Goal: Task Accomplishment & Management: Manage account settings

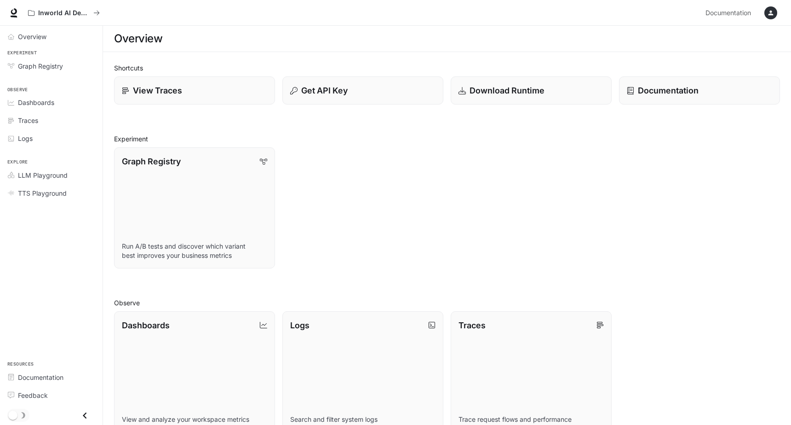
click at [62, 23] on div "Inworld AI Demos Documentation Documentation" at bounding box center [395, 13] width 791 height 26
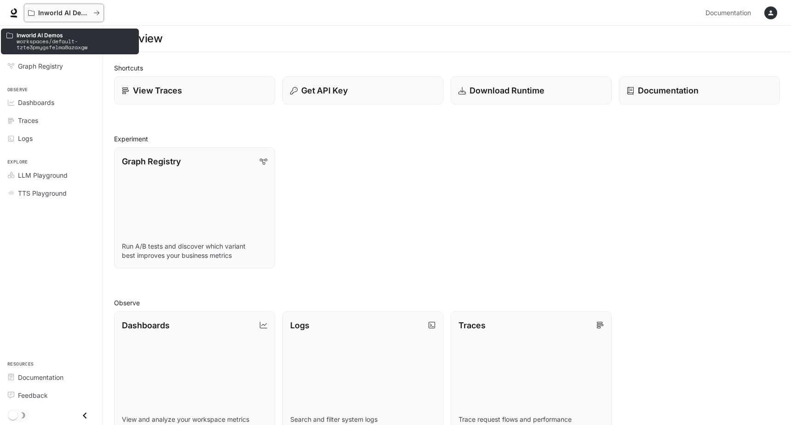
click at [60, 15] on p "Inworld AI Demos" at bounding box center [64, 13] width 52 height 8
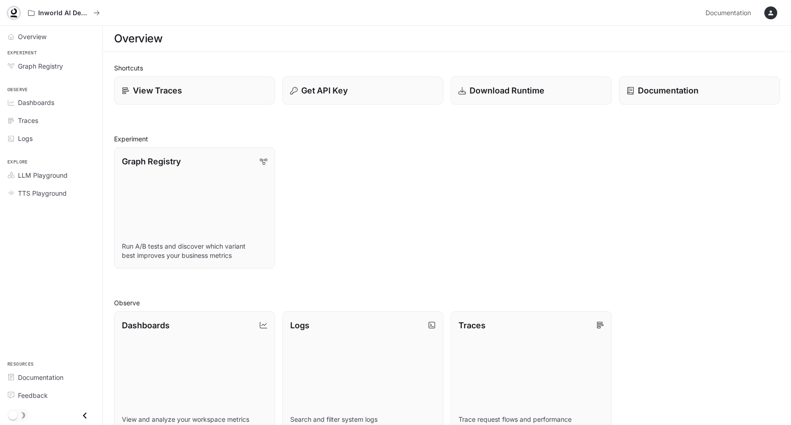
click at [15, 13] on icon at bounding box center [14, 11] width 6 height 6
click at [62, 146] on li "Logs" at bounding box center [51, 138] width 103 height 18
click at [61, 140] on div "Logs" at bounding box center [56, 138] width 77 height 10
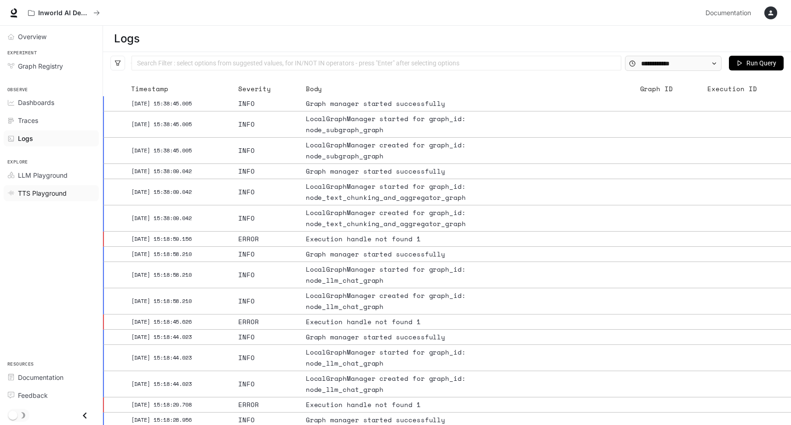
click at [55, 194] on span "TTS Playground" at bounding box center [42, 193] width 49 height 10
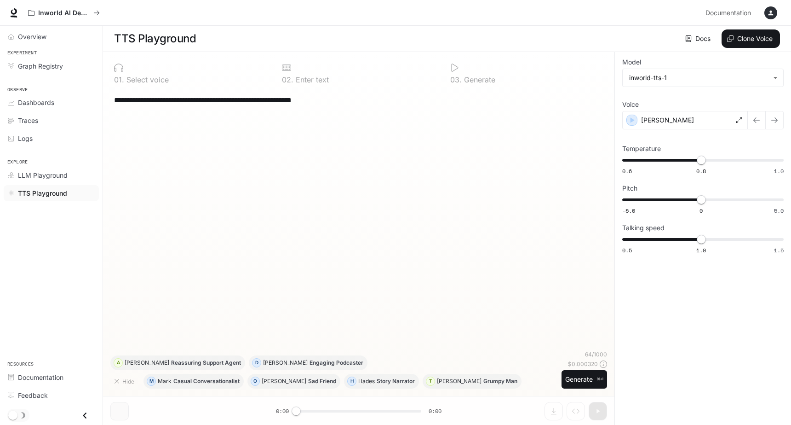
scroll to position [0, 0]
click at [705, 39] on link "Docs" at bounding box center [699, 38] width 31 height 18
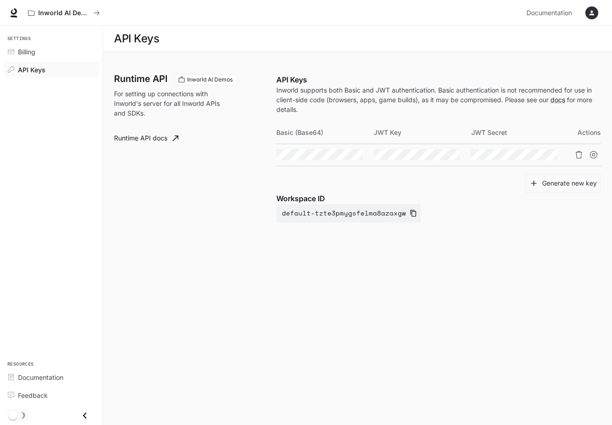
click at [583, 15] on button "button" at bounding box center [592, 13] width 18 height 18
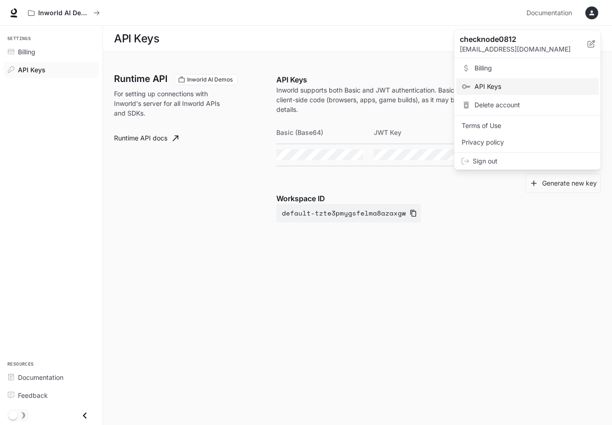
click at [528, 20] on div at bounding box center [306, 212] width 612 height 425
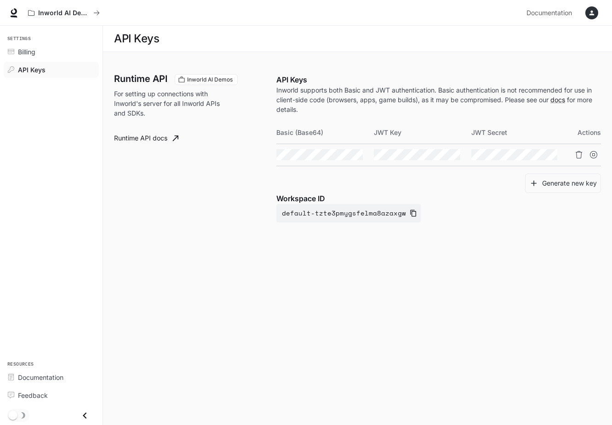
click at [597, 12] on div "button" at bounding box center [592, 12] width 13 height 13
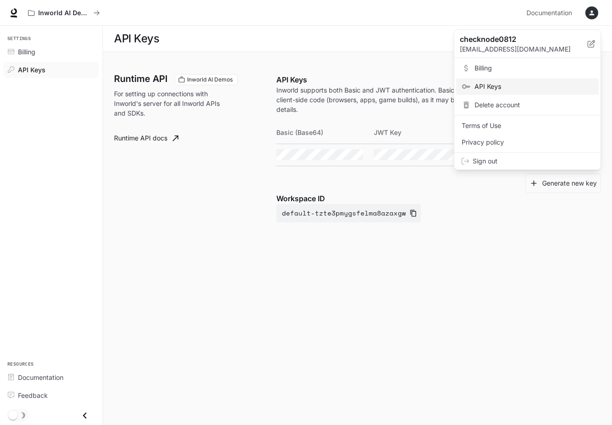
click at [436, 207] on div at bounding box center [306, 212] width 612 height 425
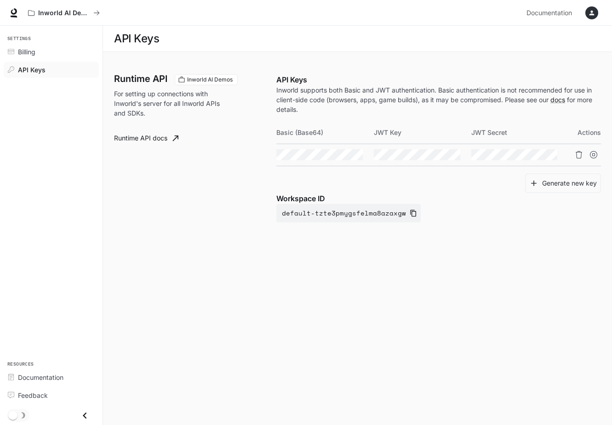
click at [592, 13] on icon "button" at bounding box center [592, 13] width 5 height 5
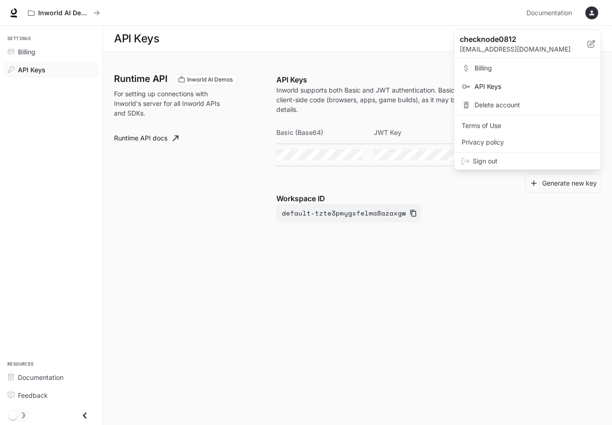
click at [510, 86] on span "API Keys" at bounding box center [534, 86] width 119 height 9
click at [439, 233] on div at bounding box center [306, 212] width 612 height 425
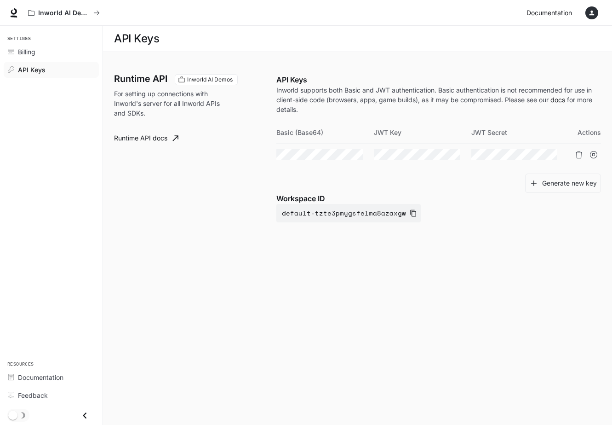
click at [554, 11] on span "Documentation" at bounding box center [550, 12] width 46 height 11
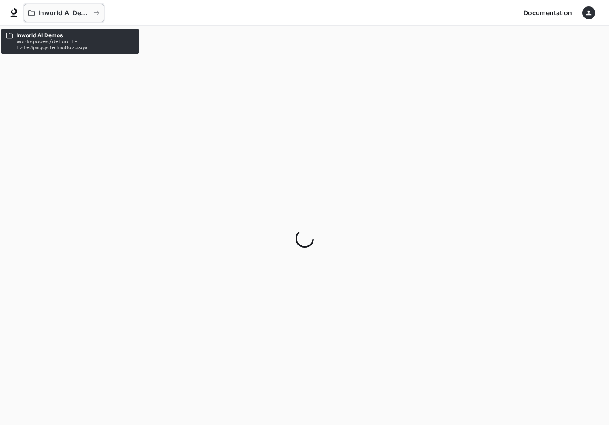
click at [41, 14] on p "Inworld AI Demos" at bounding box center [64, 13] width 52 height 8
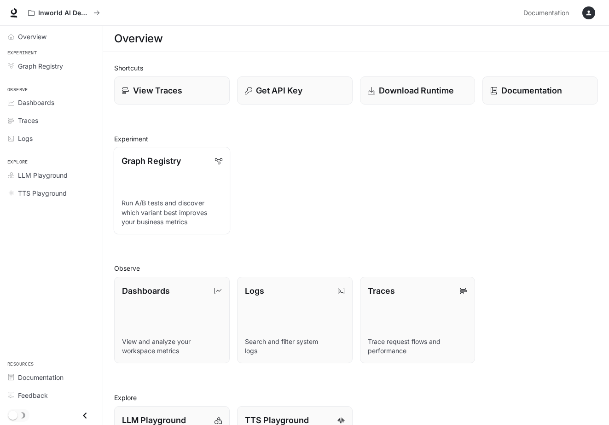
click at [149, 207] on p "Run A/B tests and discover which variant best improves your business metrics" at bounding box center [171, 212] width 101 height 28
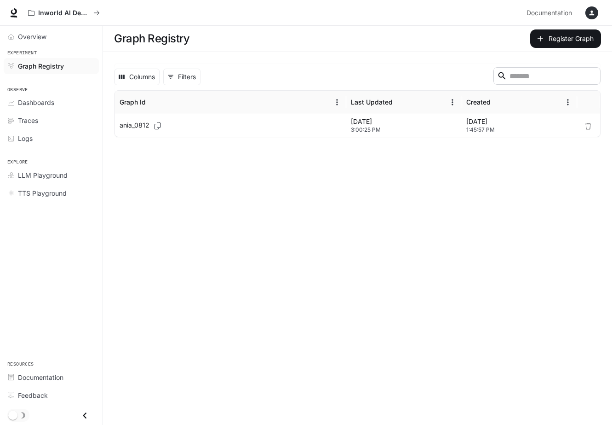
click at [185, 132] on div "ania_0812" at bounding box center [231, 125] width 222 height 23
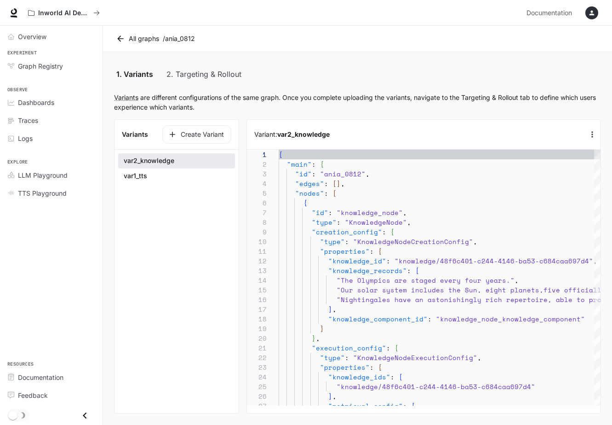
scroll to position [97, 0]
click at [191, 136] on button "Create Variant" at bounding box center [196, 134] width 69 height 18
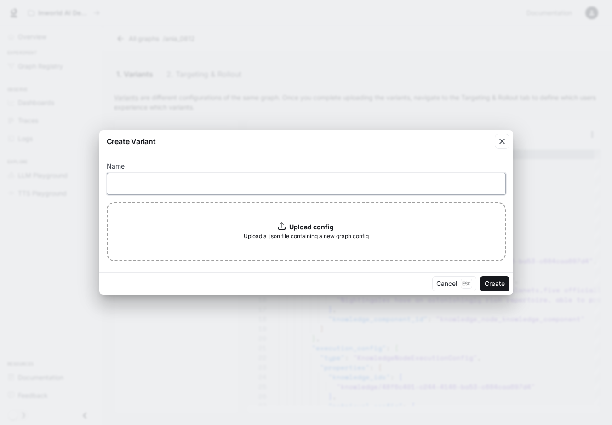
click at [188, 183] on input "text" at bounding box center [306, 183] width 398 height 9
type input "****"
click at [393, 231] on div "Upload config Upload a .json file containing a new graph config" at bounding box center [306, 231] width 399 height 59
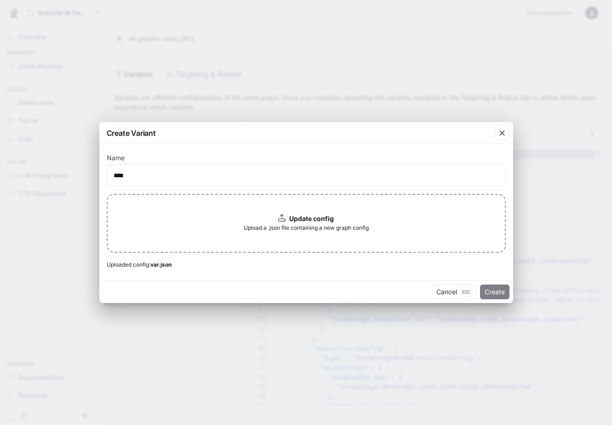
click at [492, 292] on button "Create" at bounding box center [494, 291] width 29 height 15
click at [504, 134] on icon "button" at bounding box center [503, 133] width 6 height 6
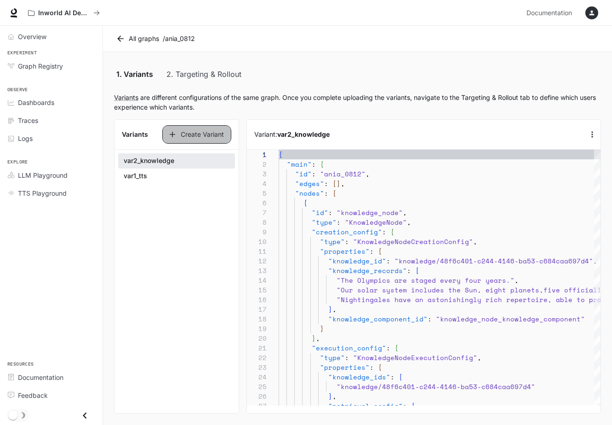
click at [213, 140] on button "Create Variant" at bounding box center [196, 134] width 69 height 18
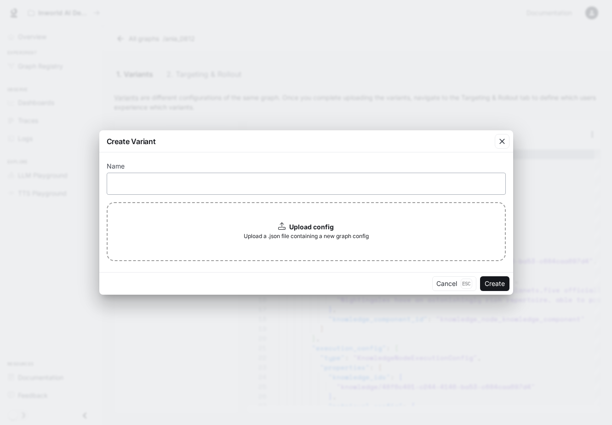
click at [223, 190] on div "​" at bounding box center [306, 183] width 399 height 22
type input "****"
click at [448, 242] on div "Upload config Upload a .json file containing a new graph config" at bounding box center [306, 231] width 399 height 59
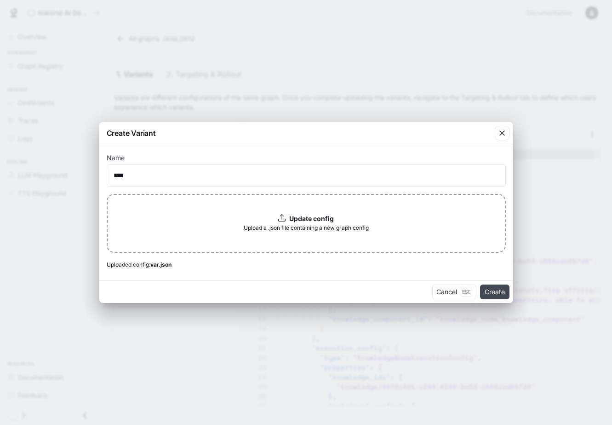
click at [502, 290] on button "Create" at bounding box center [494, 291] width 29 height 15
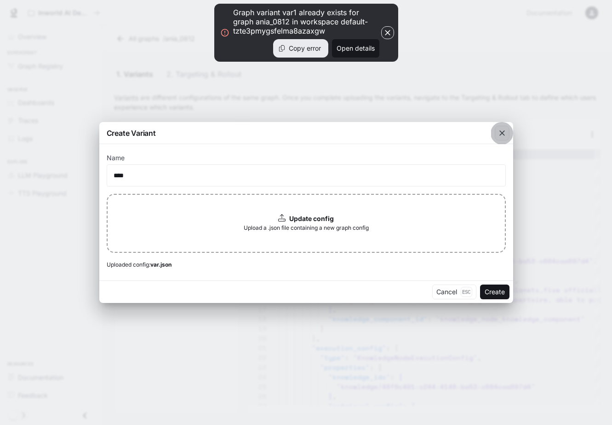
click at [501, 137] on icon "button" at bounding box center [502, 132] width 9 height 9
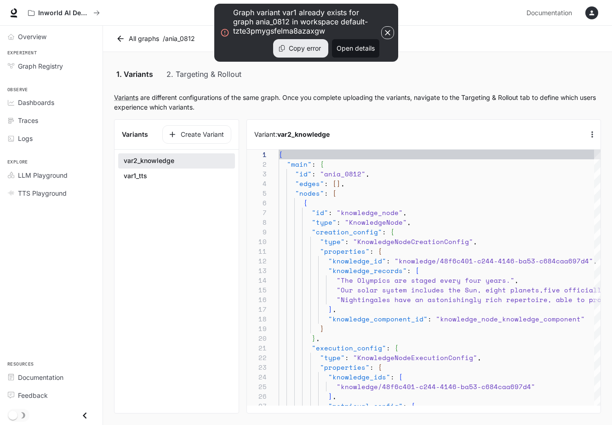
click at [392, 32] on icon "button" at bounding box center [387, 32] width 9 height 9
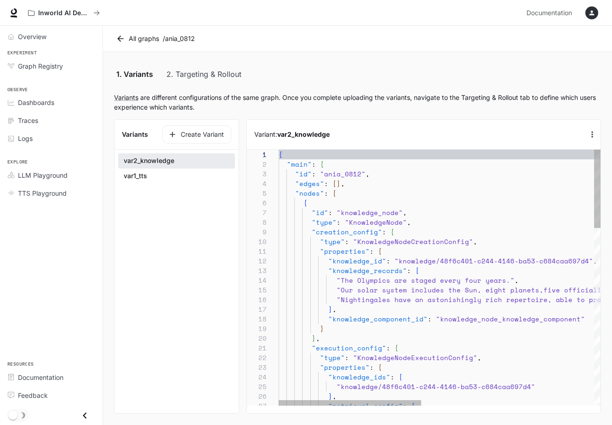
click at [177, 173] on button "var1_tts" at bounding box center [176, 176] width 117 height 16
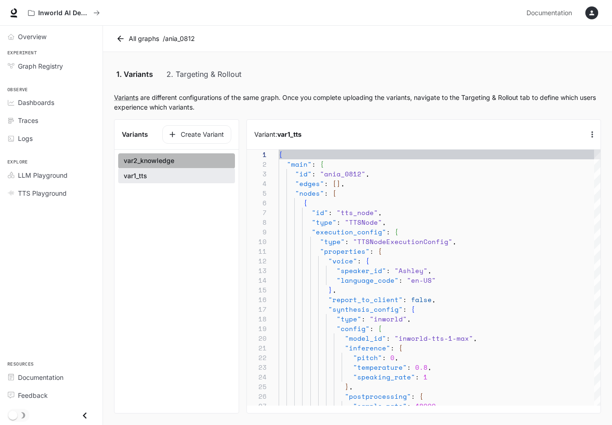
click at [172, 160] on button "var2_knowledge" at bounding box center [176, 160] width 117 height 15
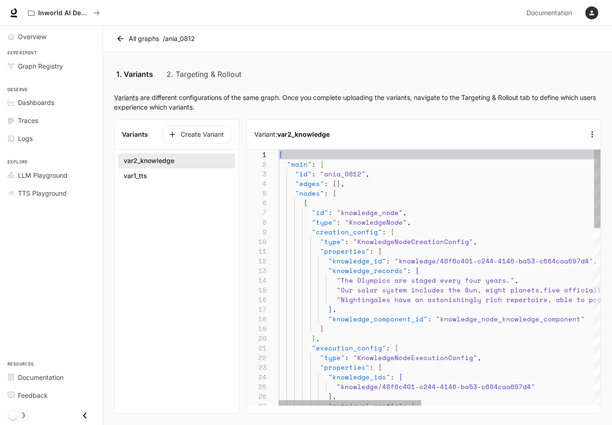
click at [171, 173] on button "var1_tts" at bounding box center [176, 176] width 117 height 16
type textarea "**********"
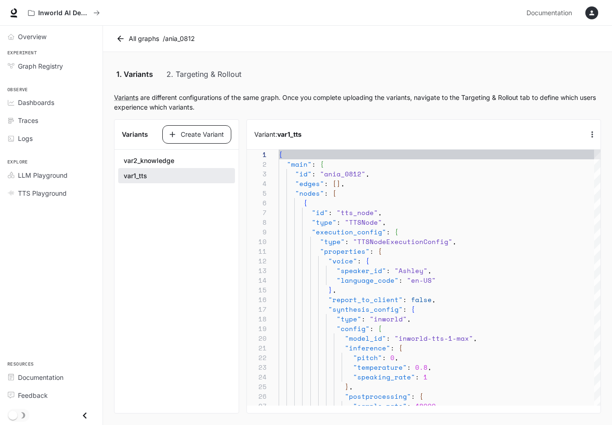
click at [203, 139] on button "Create Variant" at bounding box center [196, 134] width 69 height 18
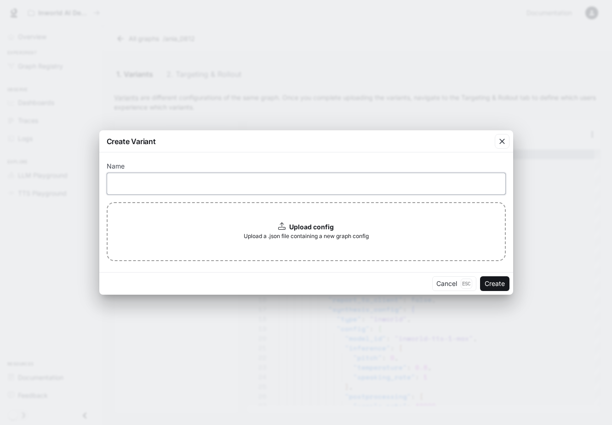
click at [218, 188] on input "text" at bounding box center [306, 183] width 398 height 9
type input "****"
click at [268, 213] on div "Upload config Upload a .json file containing a new graph config" at bounding box center [306, 231] width 399 height 59
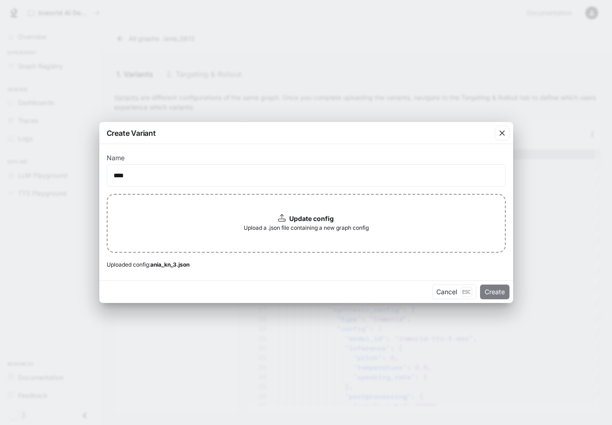
click at [485, 291] on button "Create" at bounding box center [494, 291] width 29 height 15
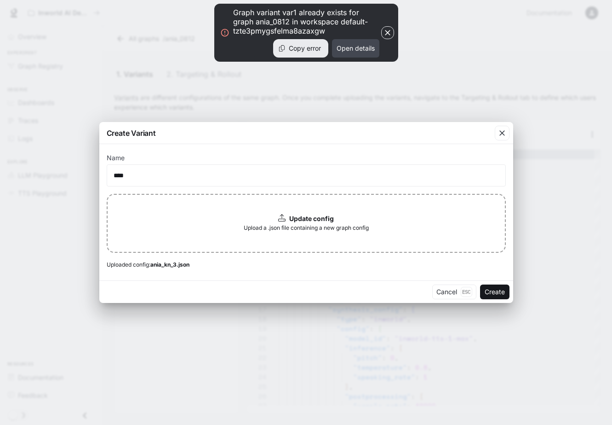
click at [343, 51] on button "Open details" at bounding box center [355, 48] width 47 height 18
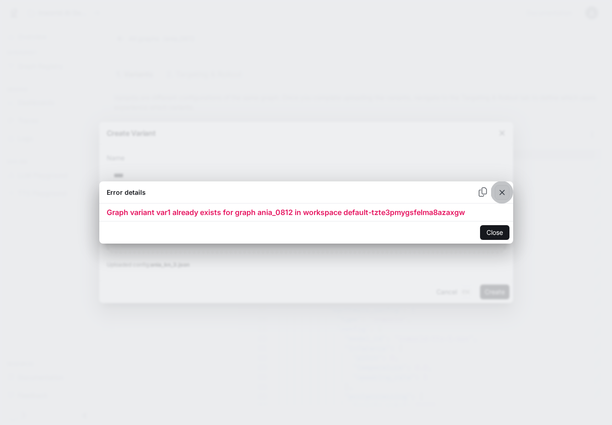
click at [502, 196] on icon "button" at bounding box center [502, 192] width 9 height 9
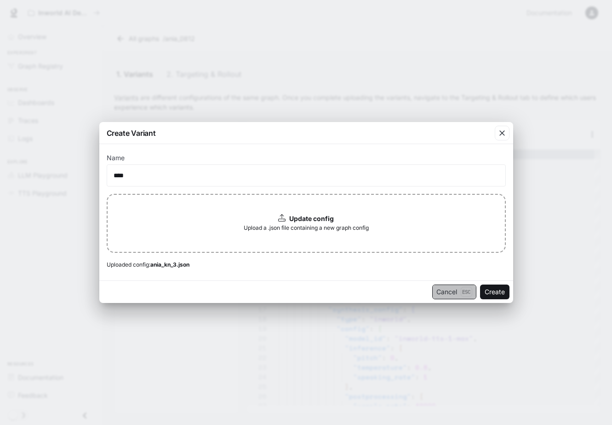
click at [443, 294] on button "Cancel Esc" at bounding box center [454, 291] width 44 height 15
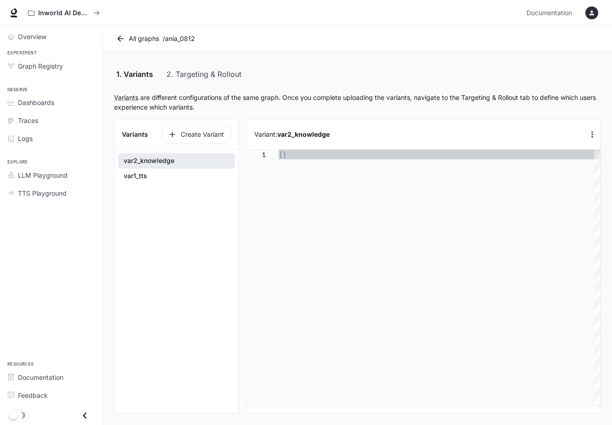
type textarea "**********"
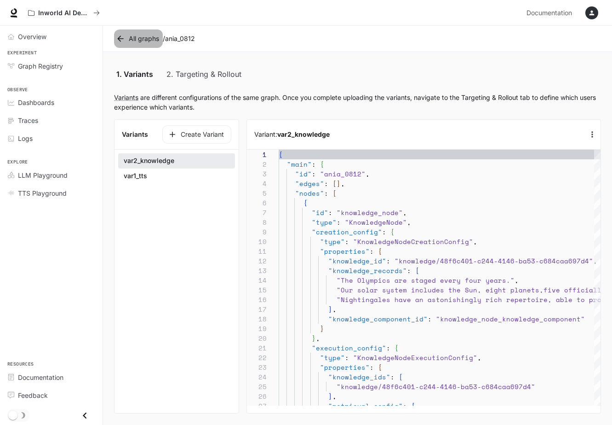
click at [121, 36] on icon at bounding box center [120, 38] width 9 height 9
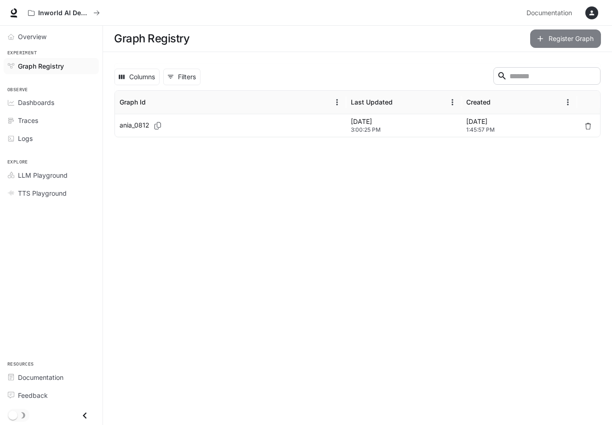
click at [551, 42] on button "Register Graph" at bounding box center [565, 38] width 71 height 18
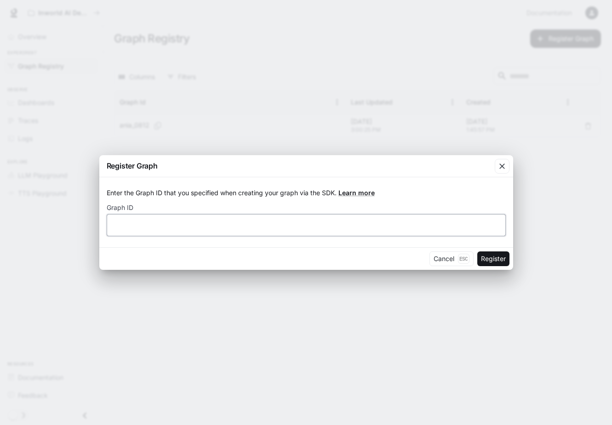
click at [247, 228] on input "text" at bounding box center [306, 224] width 398 height 9
type input "*********"
click at [501, 258] on button "Register" at bounding box center [493, 258] width 32 height 15
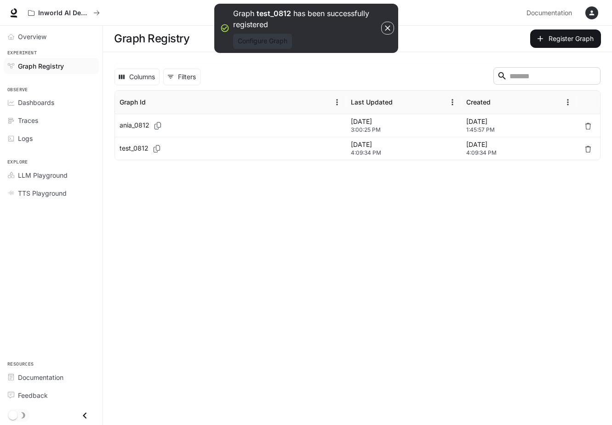
click at [277, 43] on button "Configure Graph" at bounding box center [262, 41] width 59 height 15
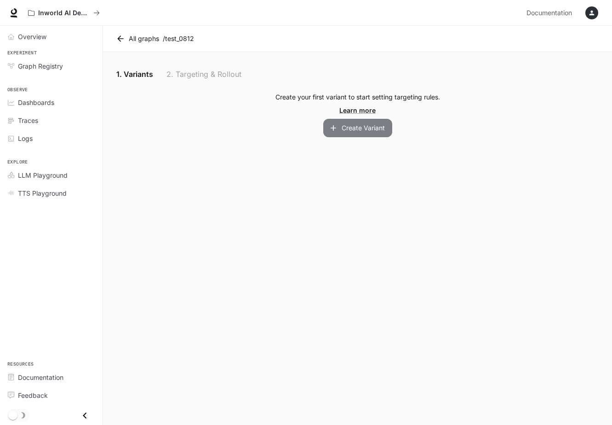
click at [355, 136] on button "Create Variant" at bounding box center [357, 128] width 69 height 18
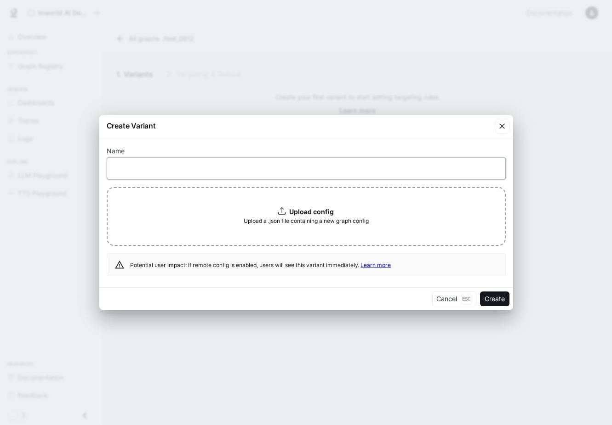
click at [242, 164] on input "text" at bounding box center [306, 167] width 398 height 9
type input "***"
click at [411, 204] on div "Upload config Upload a .json file containing a new graph config" at bounding box center [306, 216] width 399 height 59
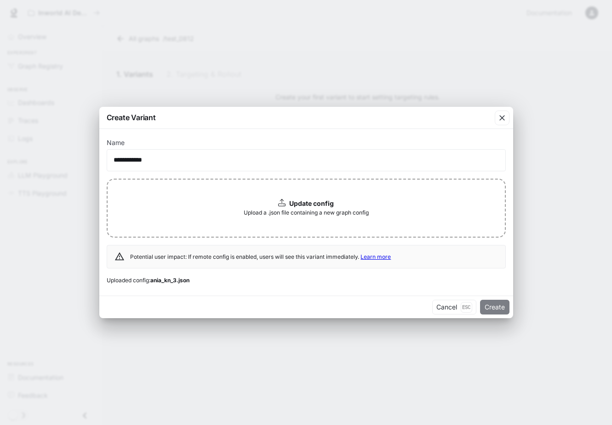
click at [495, 308] on button "Create" at bounding box center [494, 306] width 29 height 15
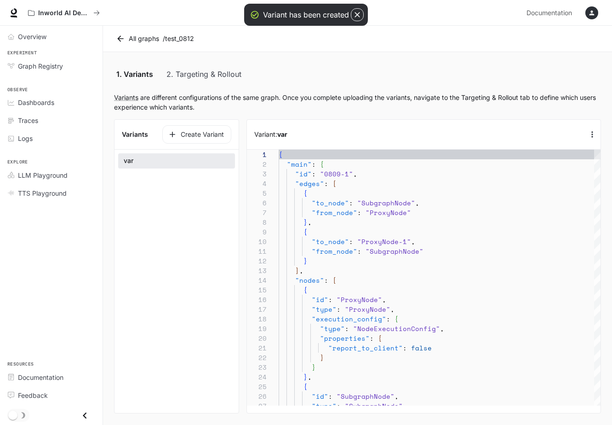
scroll to position [97, 0]
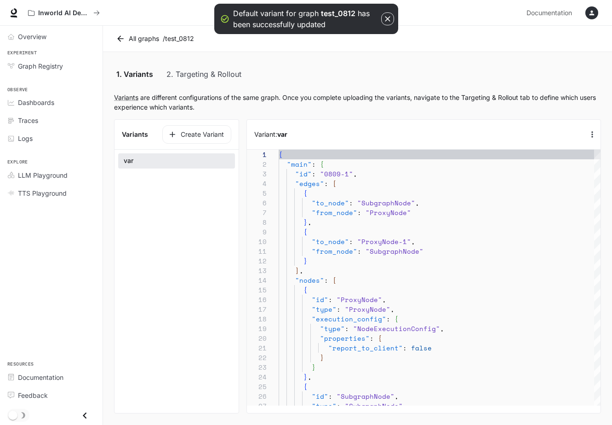
click at [164, 215] on section "Variants Create Variant var" at bounding box center [176, 266] width 125 height 294
click at [181, 136] on button "Create Variant" at bounding box center [196, 134] width 69 height 18
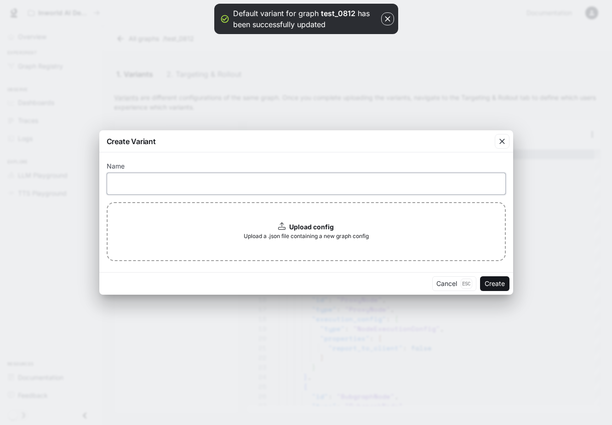
click at [192, 185] on input "text" at bounding box center [306, 183] width 398 height 9
type input "***"
click at [349, 215] on div "Upload config Upload a .json file containing a new graph config" at bounding box center [306, 231] width 399 height 59
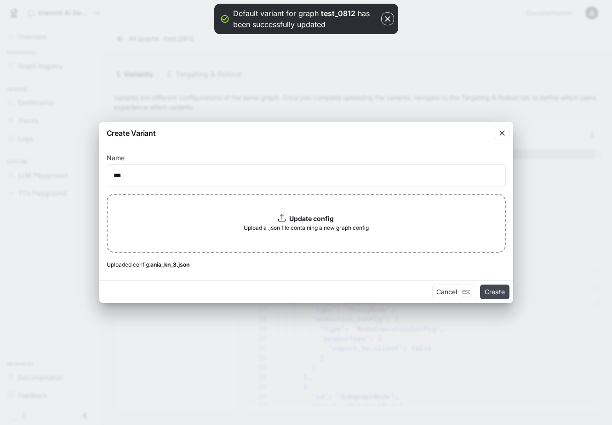
click at [495, 287] on button "Create" at bounding box center [494, 291] width 29 height 15
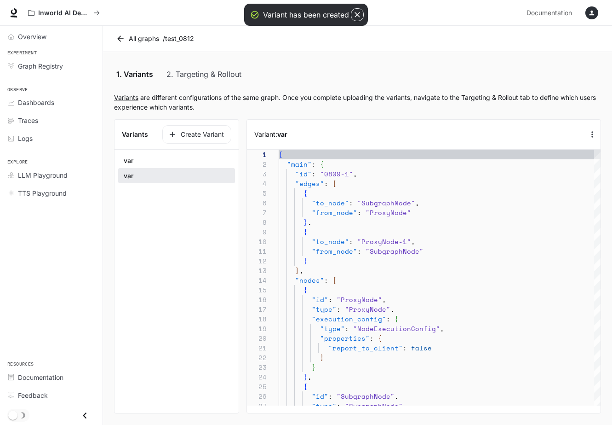
click at [203, 154] on button "var" at bounding box center [176, 160] width 117 height 15
click at [204, 180] on button "var" at bounding box center [176, 176] width 117 height 16
click at [213, 75] on link "2. Targeting & Rollout" at bounding box center [204, 74] width 75 height 22
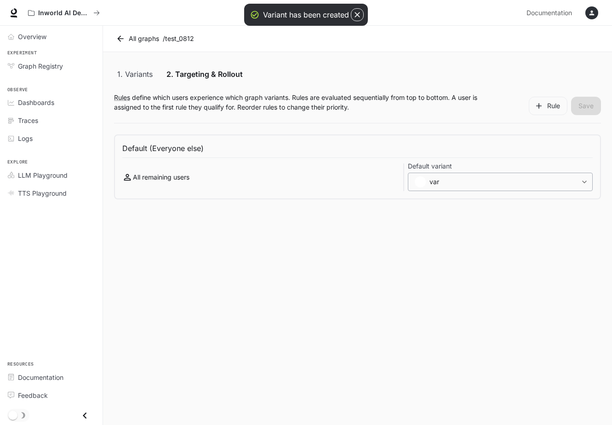
click at [450, 184] on body "**********" at bounding box center [306, 212] width 612 height 425
click at [448, 215] on li "V var" at bounding box center [500, 220] width 179 height 15
click at [440, 183] on body "**********" at bounding box center [306, 212] width 612 height 425
click at [440, 202] on li "var" at bounding box center [500, 204] width 179 height 15
type input "**********"
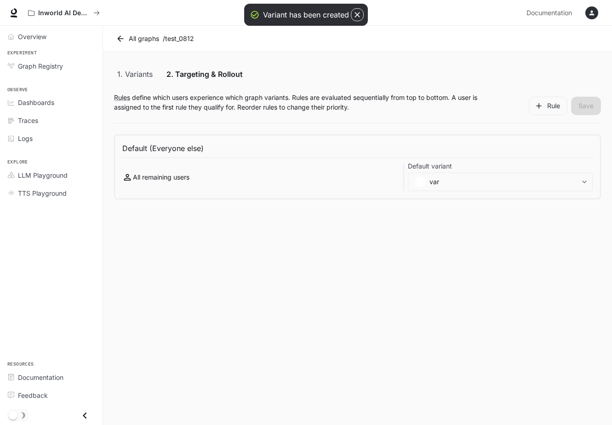
click at [144, 75] on link "1. Variants" at bounding box center [134, 74] width 41 height 22
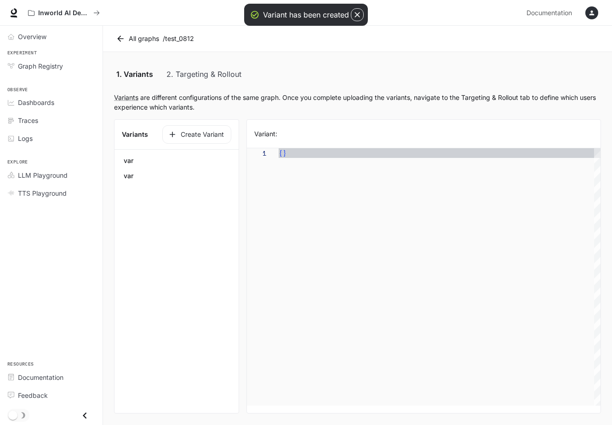
type textarea "**********"
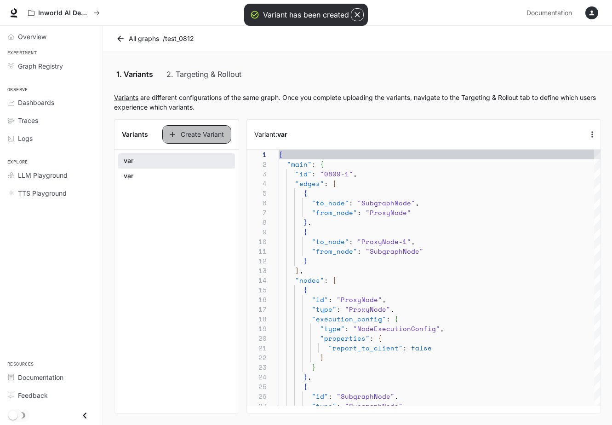
click at [203, 139] on button "Create Variant" at bounding box center [196, 134] width 69 height 18
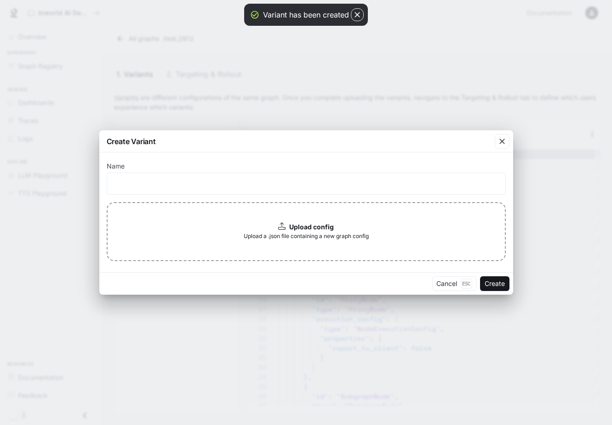
click at [459, 233] on div "Upload config Upload a .json file containing a new graph config" at bounding box center [306, 231] width 399 height 59
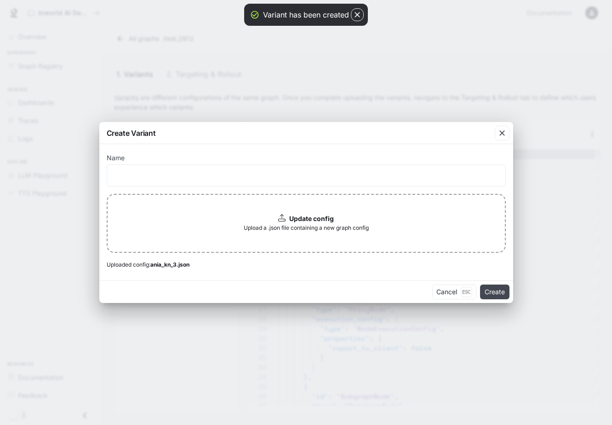
click at [495, 291] on button "Create" at bounding box center [494, 291] width 29 height 15
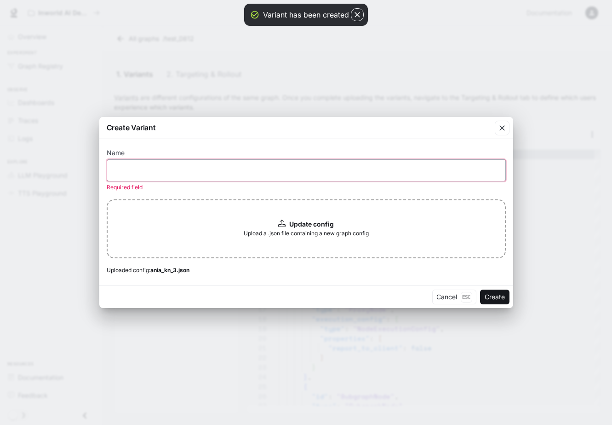
click at [288, 170] on input "text" at bounding box center [306, 170] width 398 height 9
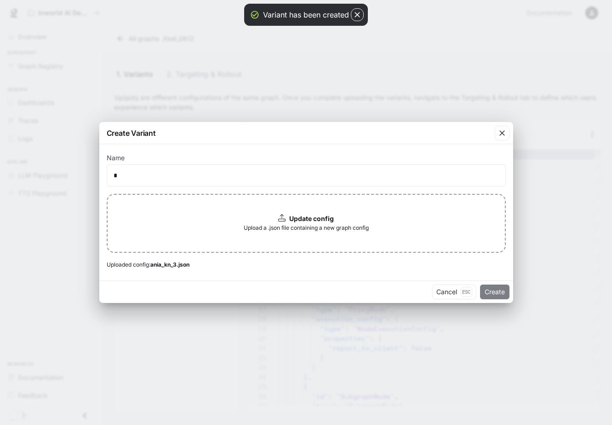
click at [491, 290] on button "Create" at bounding box center [494, 291] width 29 height 15
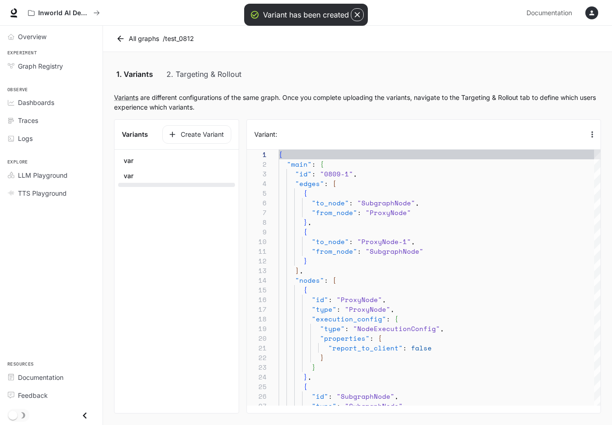
click at [197, 228] on section "Variants Create Variant var var" at bounding box center [176, 266] width 125 height 294
click at [197, 183] on button "button" at bounding box center [176, 185] width 117 height 4
click at [191, 171] on button "var" at bounding box center [176, 176] width 117 height 16
click at [191, 158] on button "var" at bounding box center [176, 160] width 117 height 15
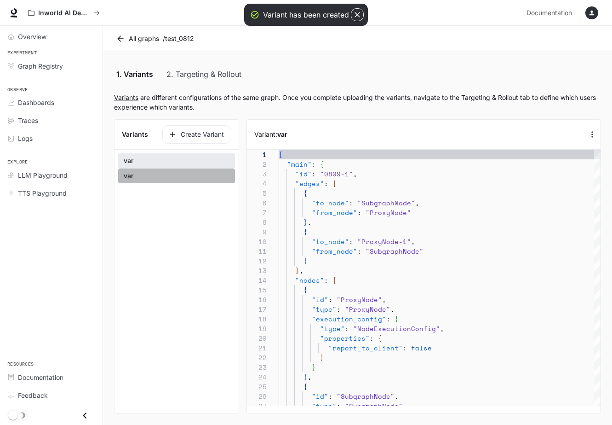
click at [191, 173] on button "var" at bounding box center [176, 176] width 117 height 16
click at [191, 184] on button "button" at bounding box center [176, 185] width 117 height 4
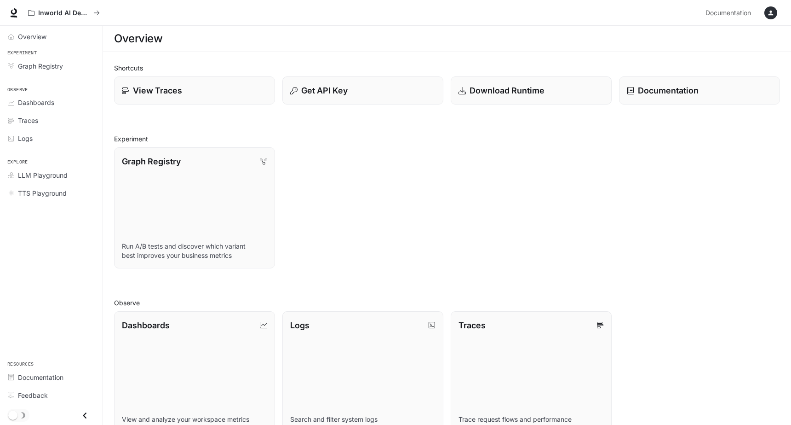
click at [773, 15] on icon "button" at bounding box center [771, 13] width 5 height 5
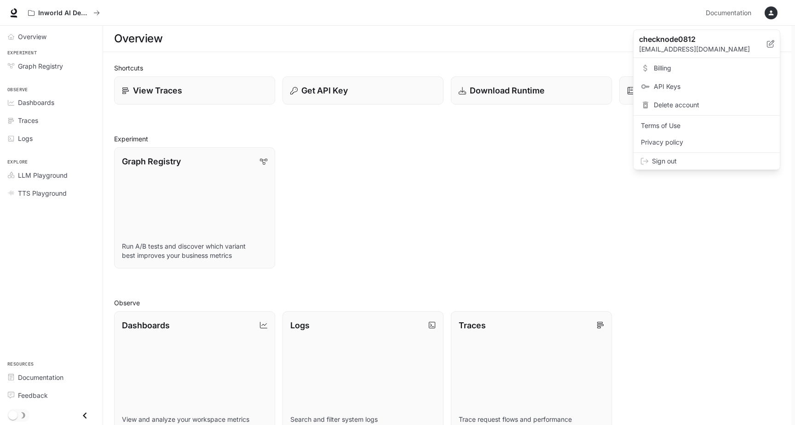
click at [63, 121] on div at bounding box center [397, 212] width 795 height 425
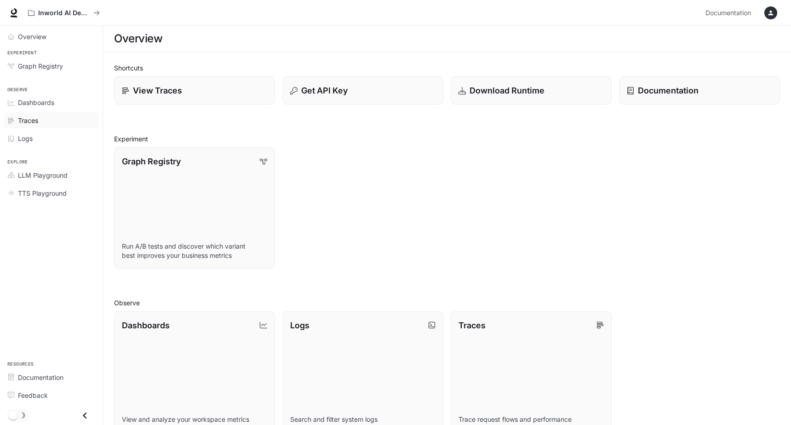
click at [28, 121] on span "Traces" at bounding box center [28, 120] width 20 height 10
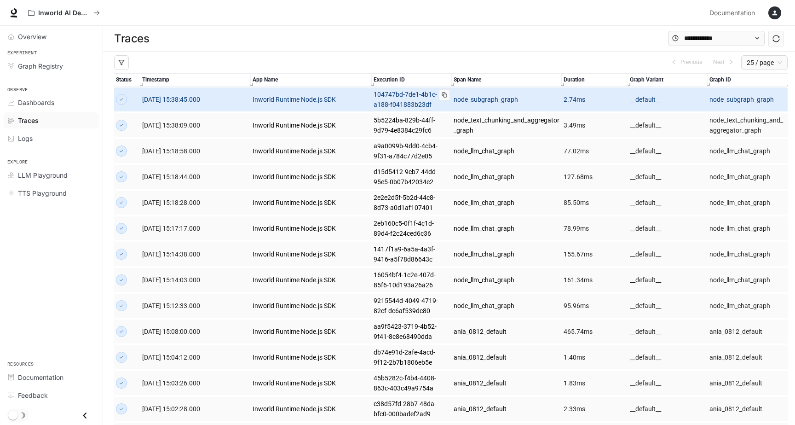
click at [430, 105] on link "104747bd-7de1-4b1c-a188-f041883b23df" at bounding box center [412, 99] width 76 height 20
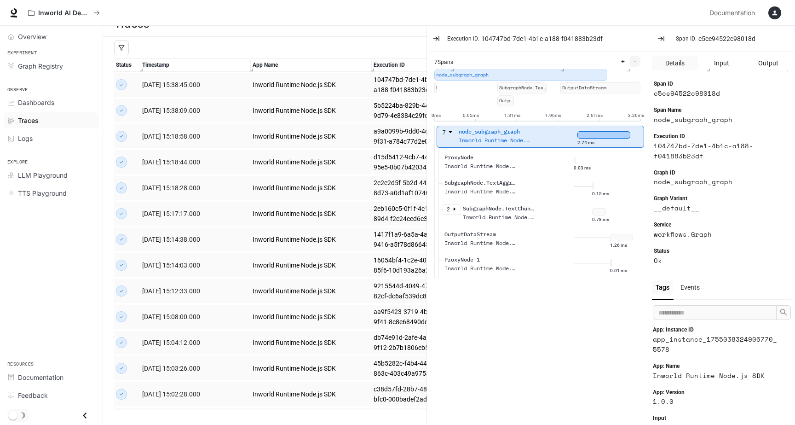
click at [497, 137] on div "Inworld Runtime Node.js SDK" at bounding box center [496, 140] width 74 height 9
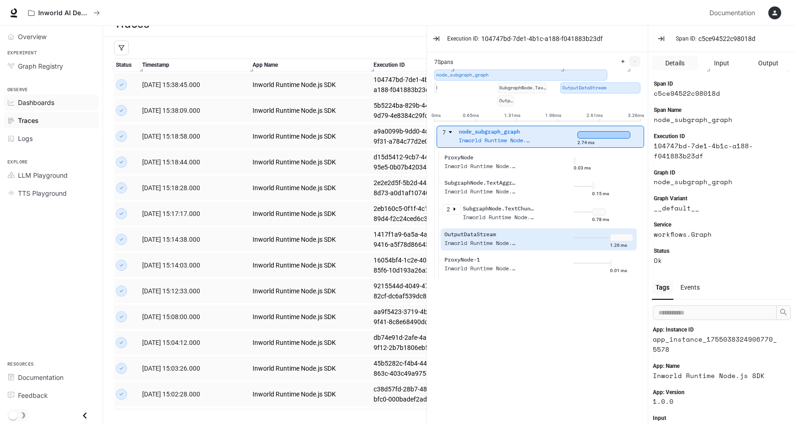
click at [49, 105] on span "Dashboards" at bounding box center [36, 103] width 36 height 10
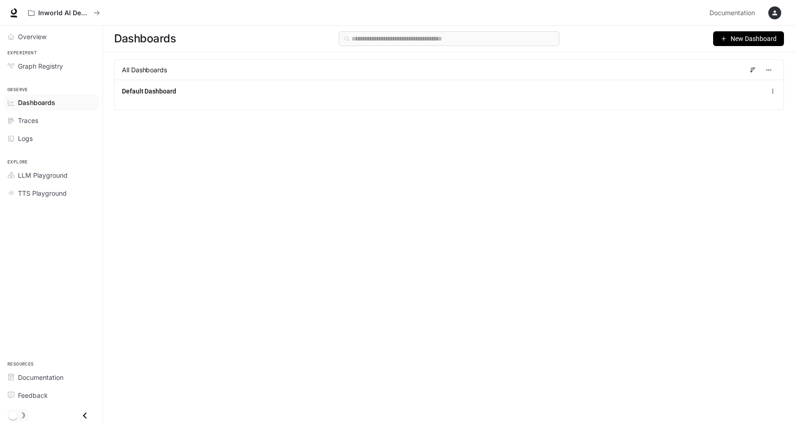
click at [735, 39] on span "New Dashboard" at bounding box center [753, 39] width 46 height 10
click at [727, 61] on div "Create dashboard" at bounding box center [738, 58] width 76 height 10
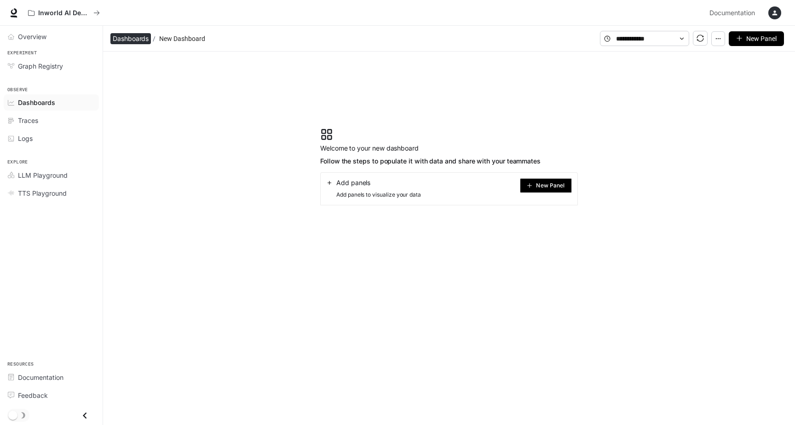
click at [135, 42] on span "Dashboards" at bounding box center [131, 38] width 36 height 11
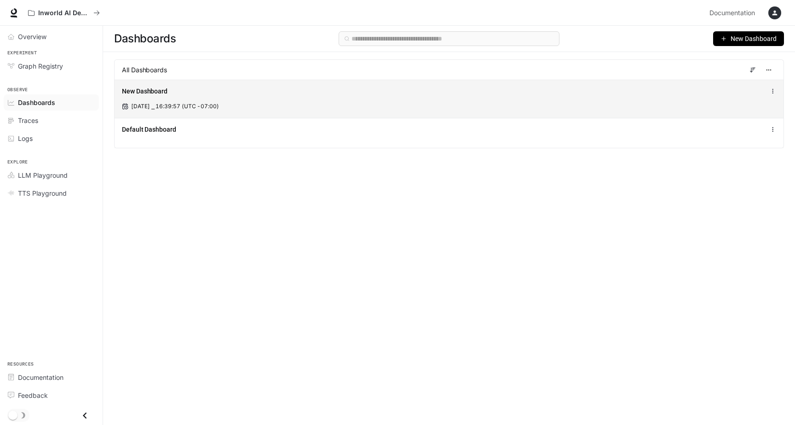
click at [770, 90] on icon at bounding box center [773, 91] width 6 height 6
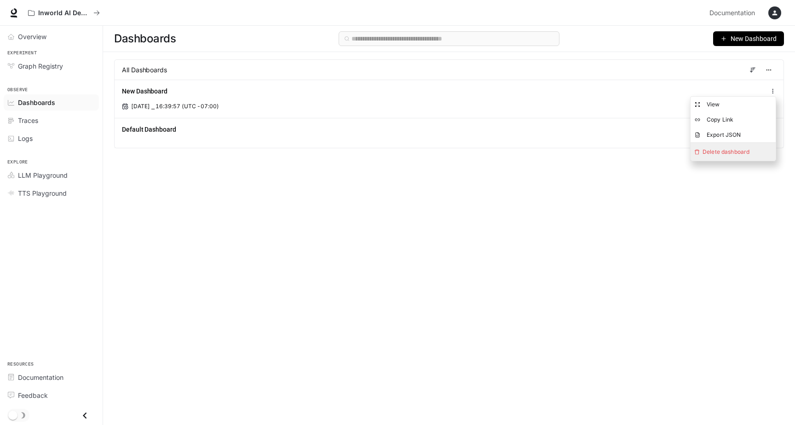
click at [728, 153] on span "Delete dashboard" at bounding box center [732, 152] width 85 height 18
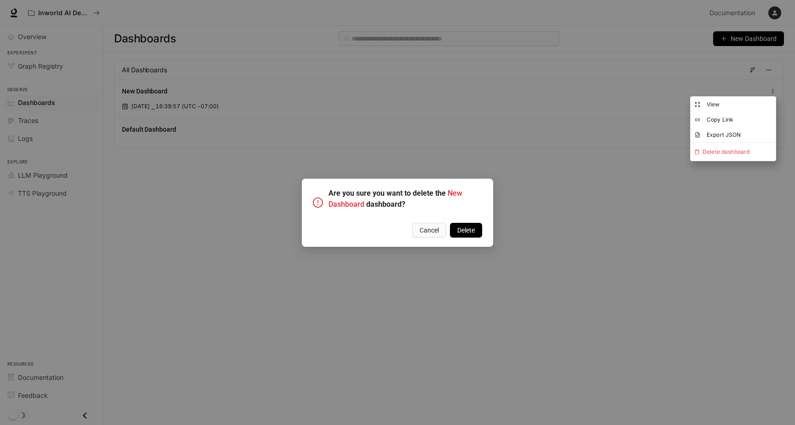
click at [469, 232] on span "Delete" at bounding box center [465, 230] width 17 height 10
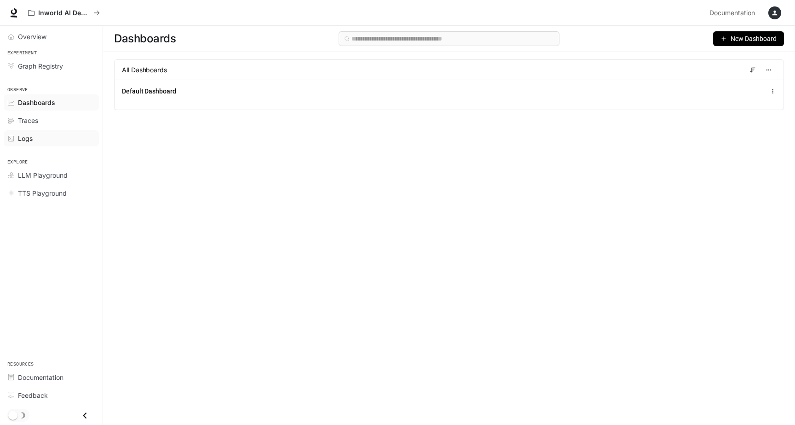
click at [69, 135] on div "Logs" at bounding box center [56, 138] width 77 height 10
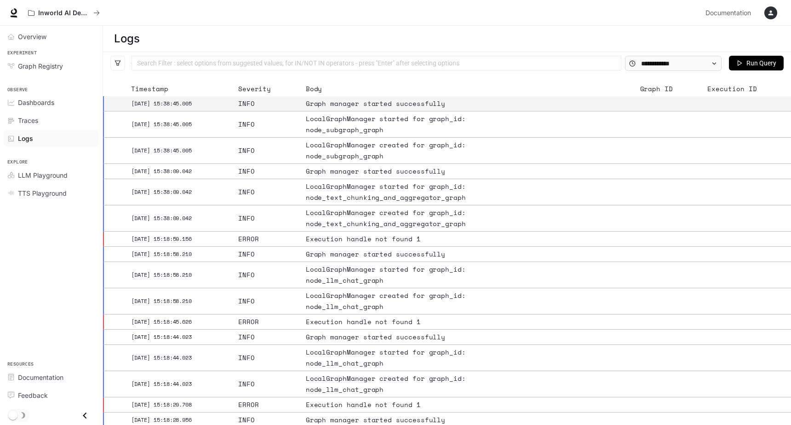
click at [352, 104] on div "Graph manager started successfully" at bounding box center [416, 103] width 221 height 11
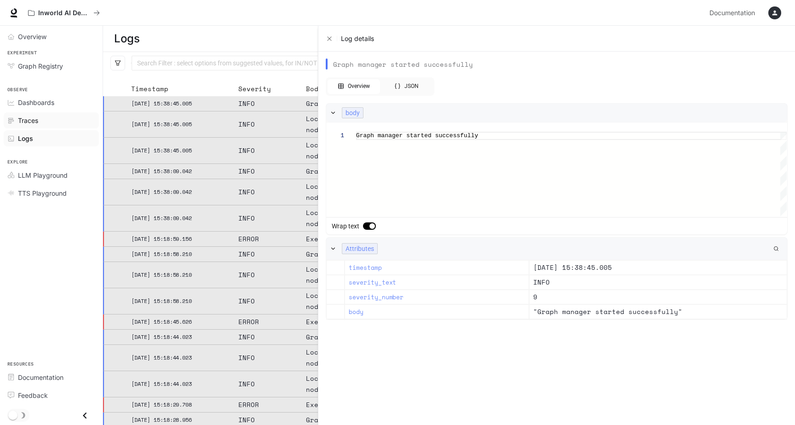
click at [43, 118] on div "Traces" at bounding box center [56, 120] width 77 height 10
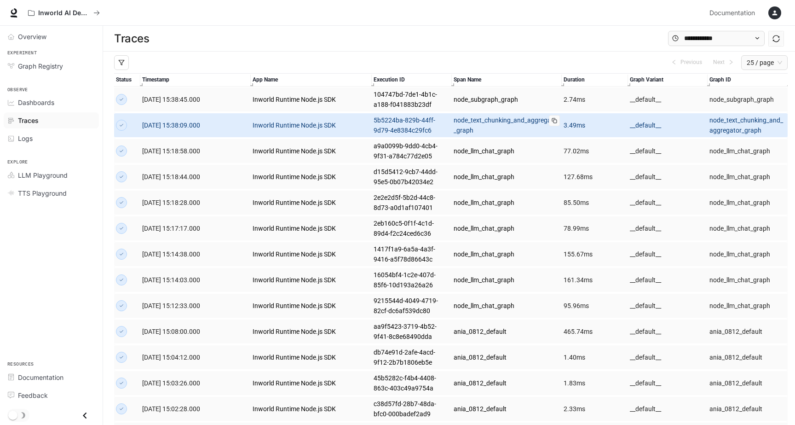
click at [454, 129] on link "node_text_chunking_and_aggregator_graph" at bounding box center [507, 125] width 106 height 20
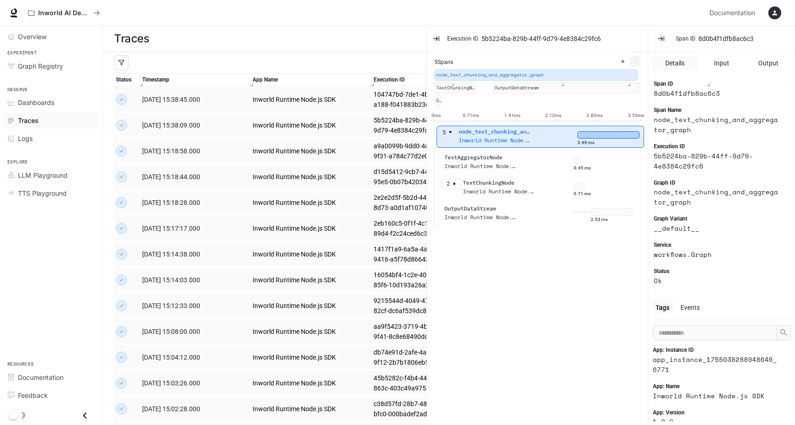
scroll to position [15, 0]
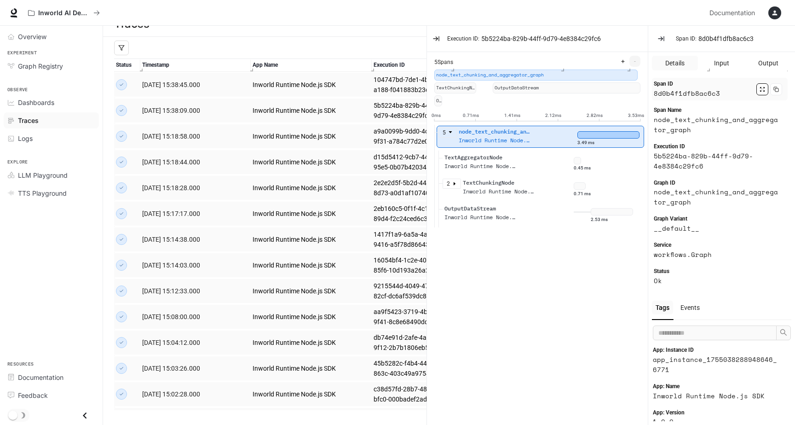
click at [764, 90] on icon "button" at bounding box center [763, 90] width 1 height 1
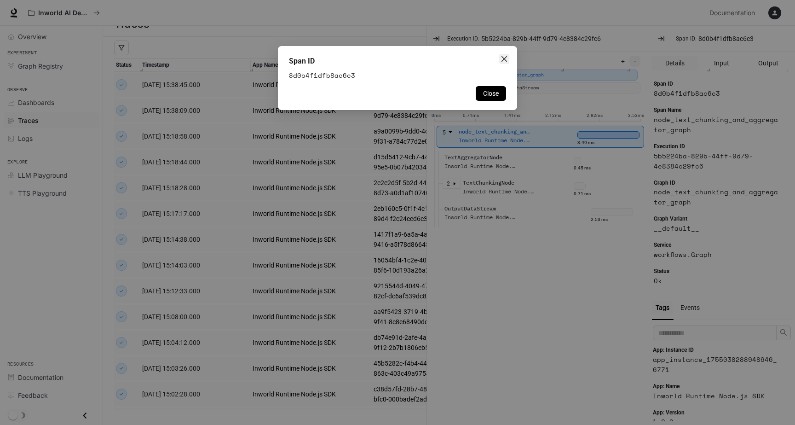
click at [506, 59] on icon "close" at bounding box center [503, 58] width 7 height 7
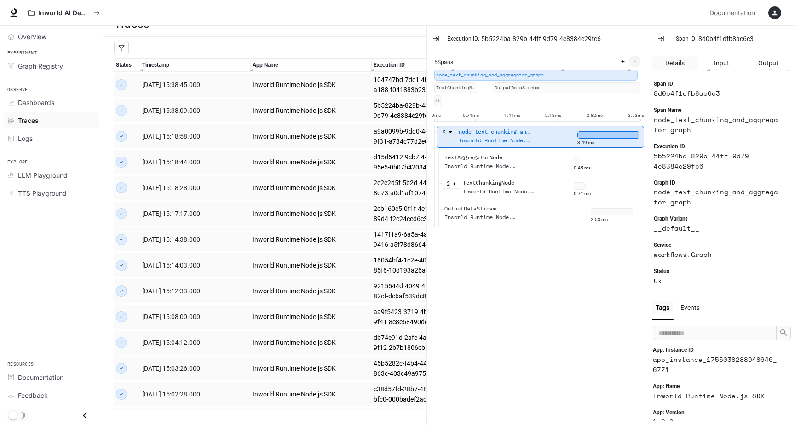
click at [38, 119] on span "Traces" at bounding box center [28, 120] width 21 height 10
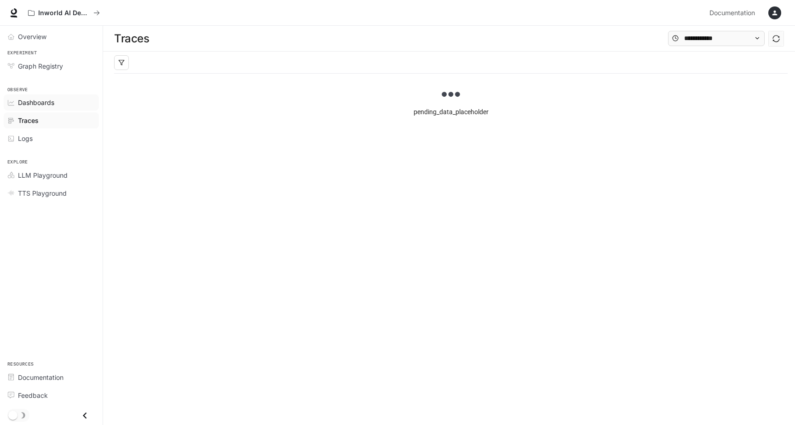
click at [39, 100] on span "Dashboards" at bounding box center [36, 103] width 36 height 10
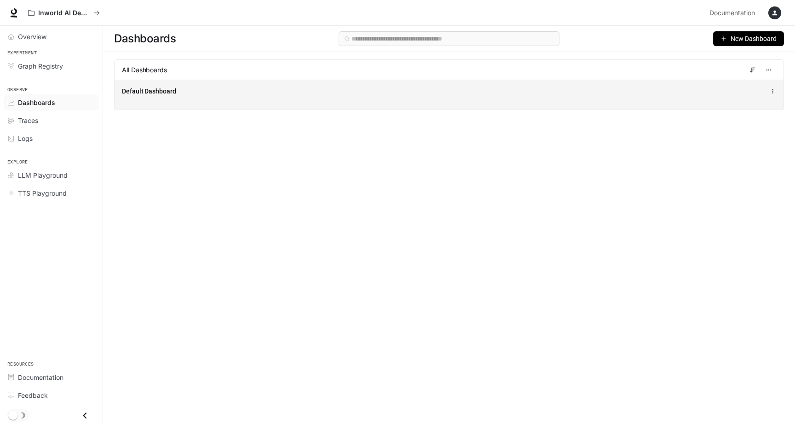
click at [231, 90] on div "Default Dashboard" at bounding box center [312, 90] width 380 height 9
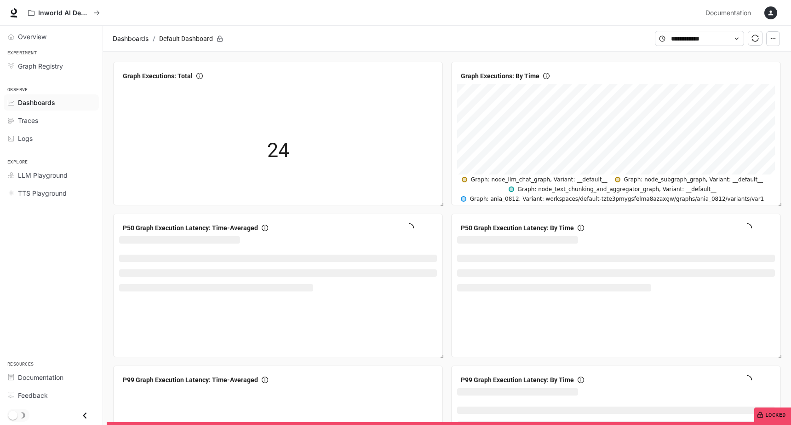
click at [773, 37] on icon "button" at bounding box center [773, 38] width 6 height 6
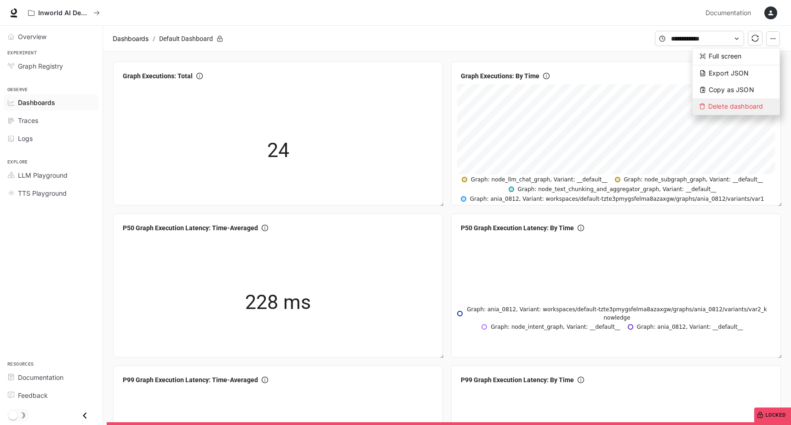
click at [735, 106] on span "Delete dashboard" at bounding box center [736, 107] width 87 height 16
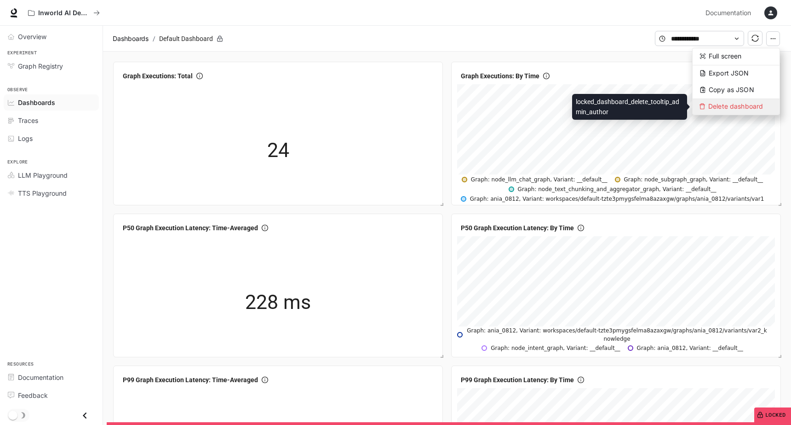
click at [717, 109] on span "Delete dashboard" at bounding box center [736, 107] width 87 height 16
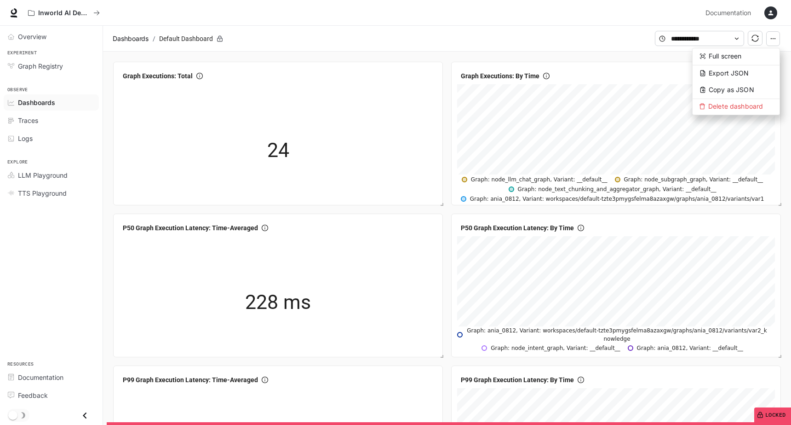
click at [641, 18] on div "Inworld AI Demos" at bounding box center [363, 13] width 678 height 18
click at [770, 74] on span "more" at bounding box center [765, 76] width 14 height 14
click at [747, 95] on span "View" at bounding box center [740, 95] width 48 height 10
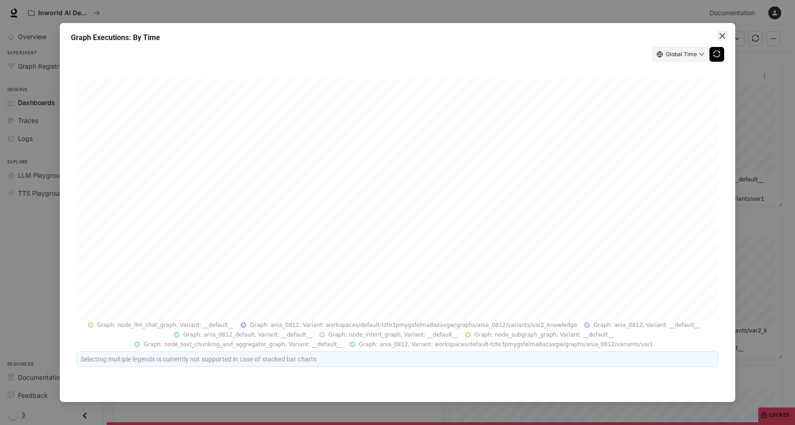
click at [724, 31] on button "Close" at bounding box center [722, 36] width 10 height 10
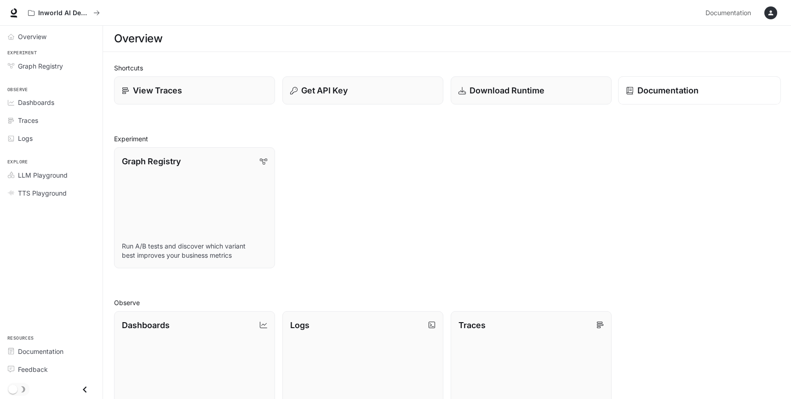
click at [625, 93] on link "Documentation" at bounding box center [699, 90] width 163 height 29
